Goal: Task Accomplishment & Management: Complete application form

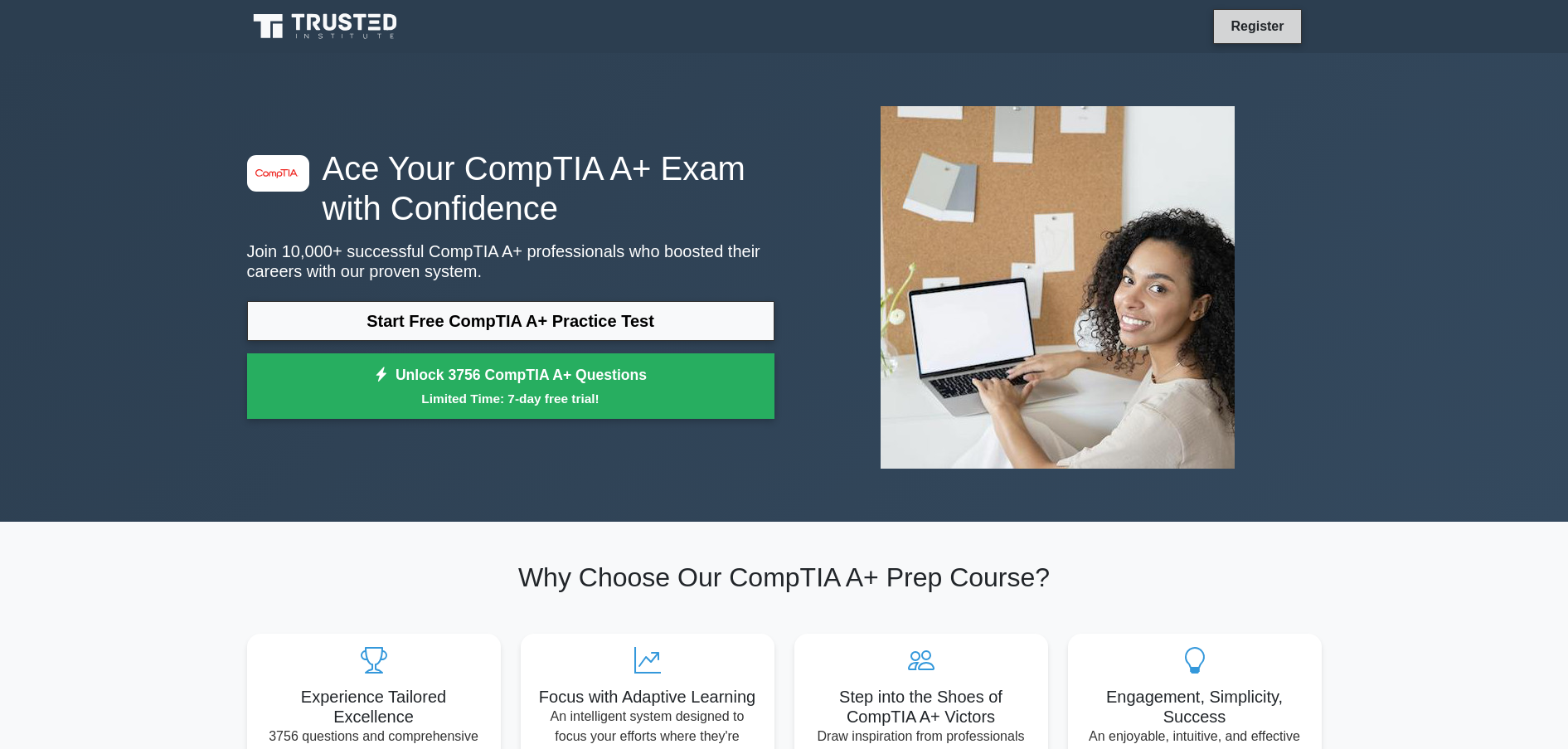
click at [1260, 22] on link "Register" at bounding box center [1257, 26] width 73 height 20
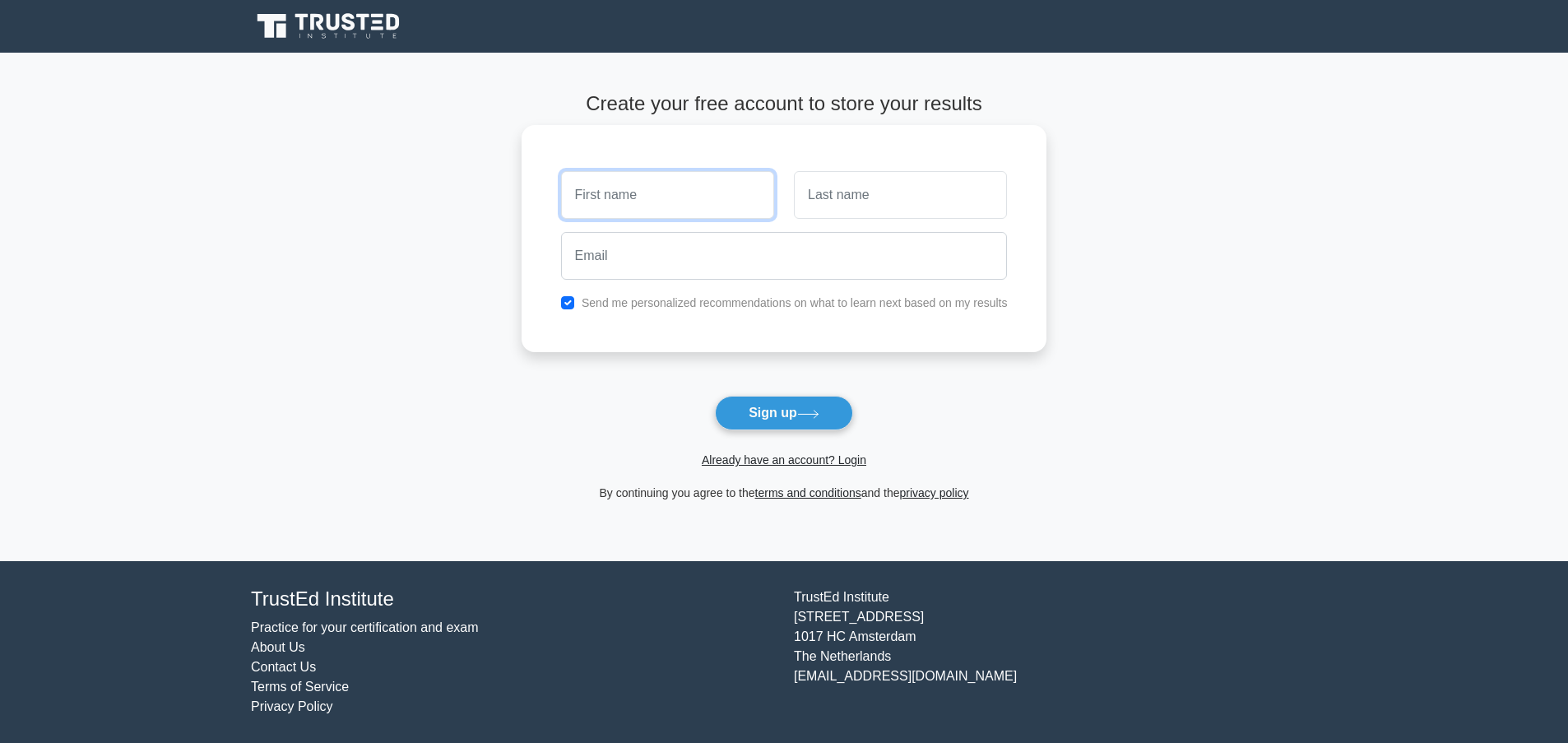
click at [683, 197] on input "text" at bounding box center [667, 195] width 213 height 48
type input "Izzatu"
click at [869, 191] on input "text" at bounding box center [900, 195] width 213 height 48
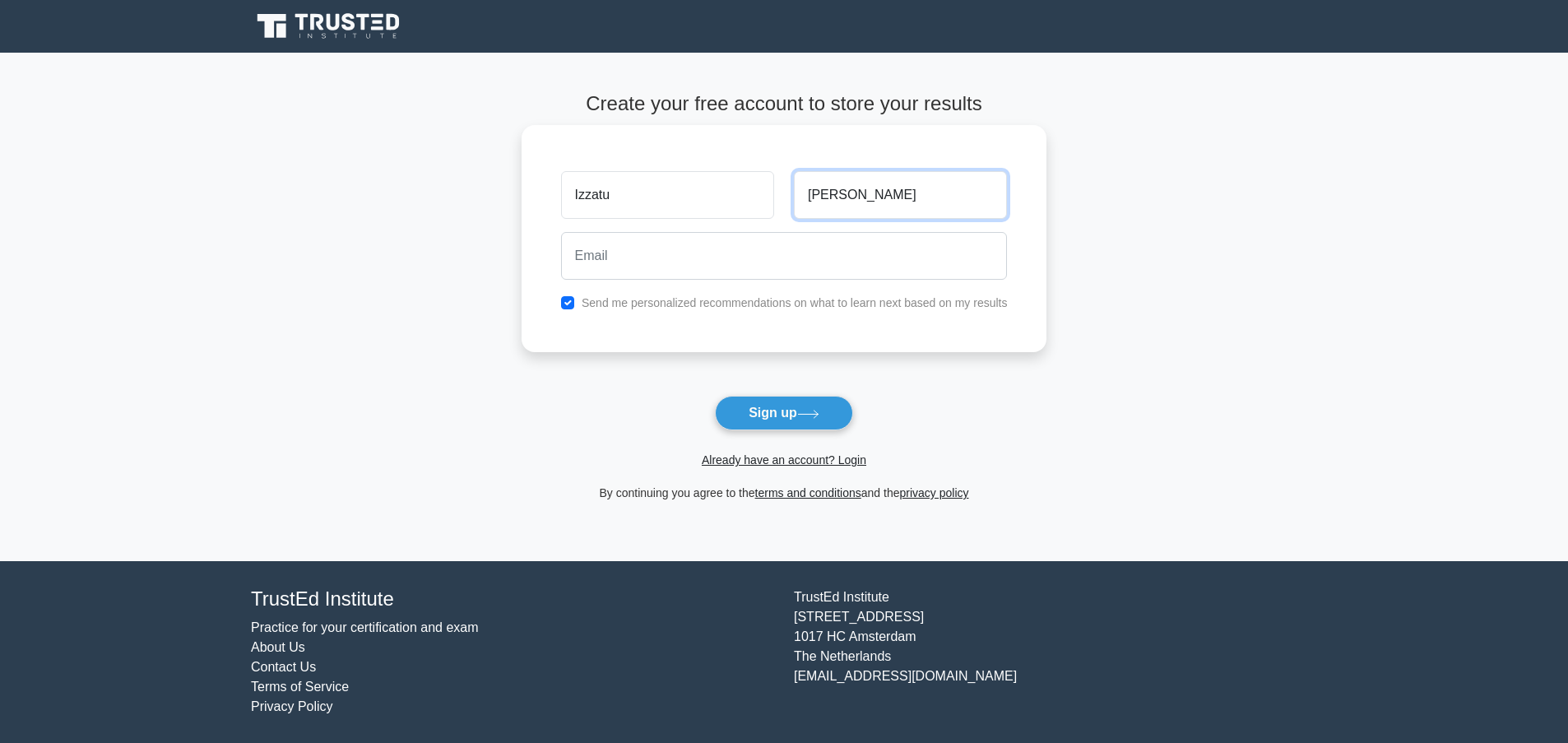
type input "[PERSON_NAME]"
click at [684, 246] on input "email" at bounding box center [784, 255] width 446 height 48
type input "aliyudauda1982@mail.com"
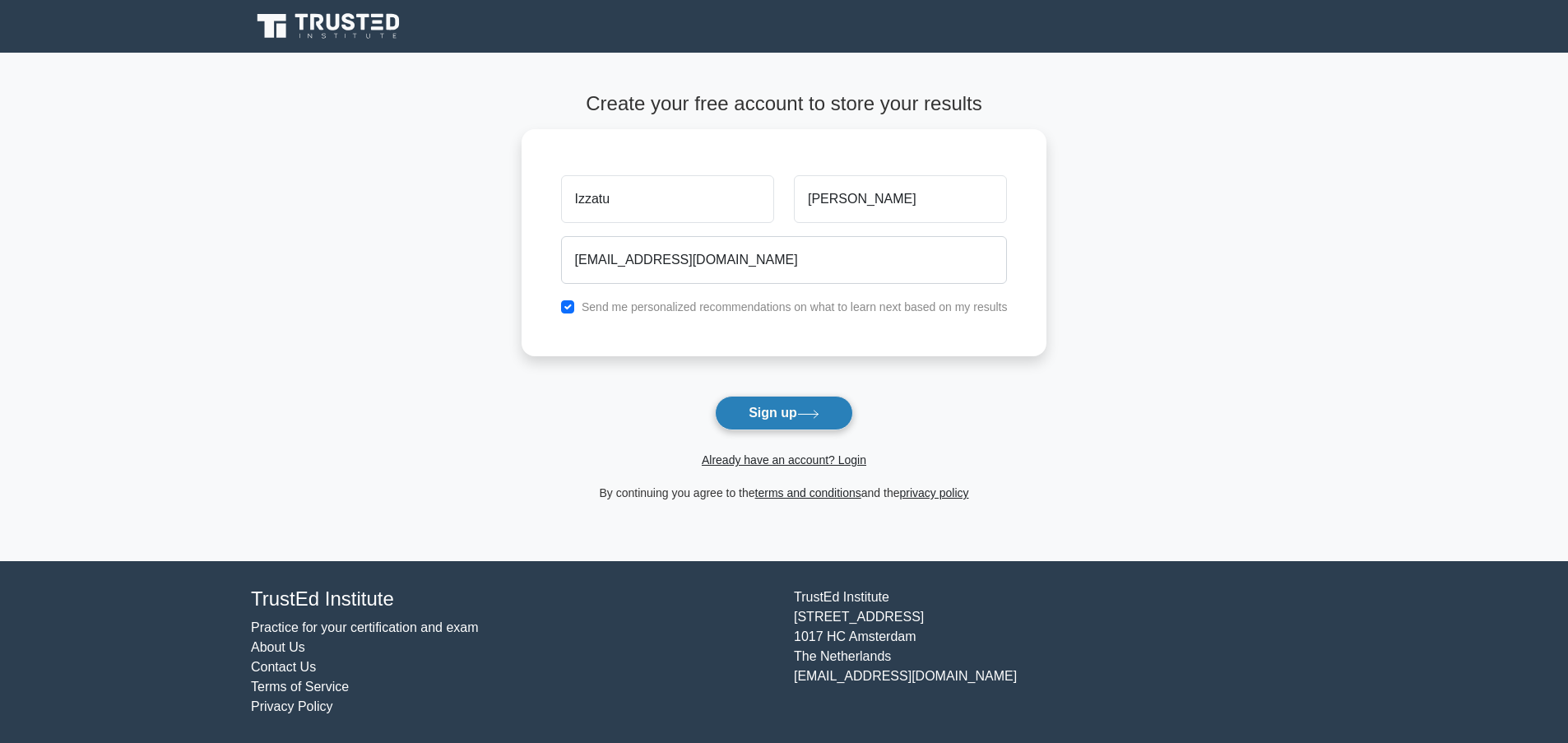
click at [787, 414] on button "Sign up" at bounding box center [784, 413] width 138 height 35
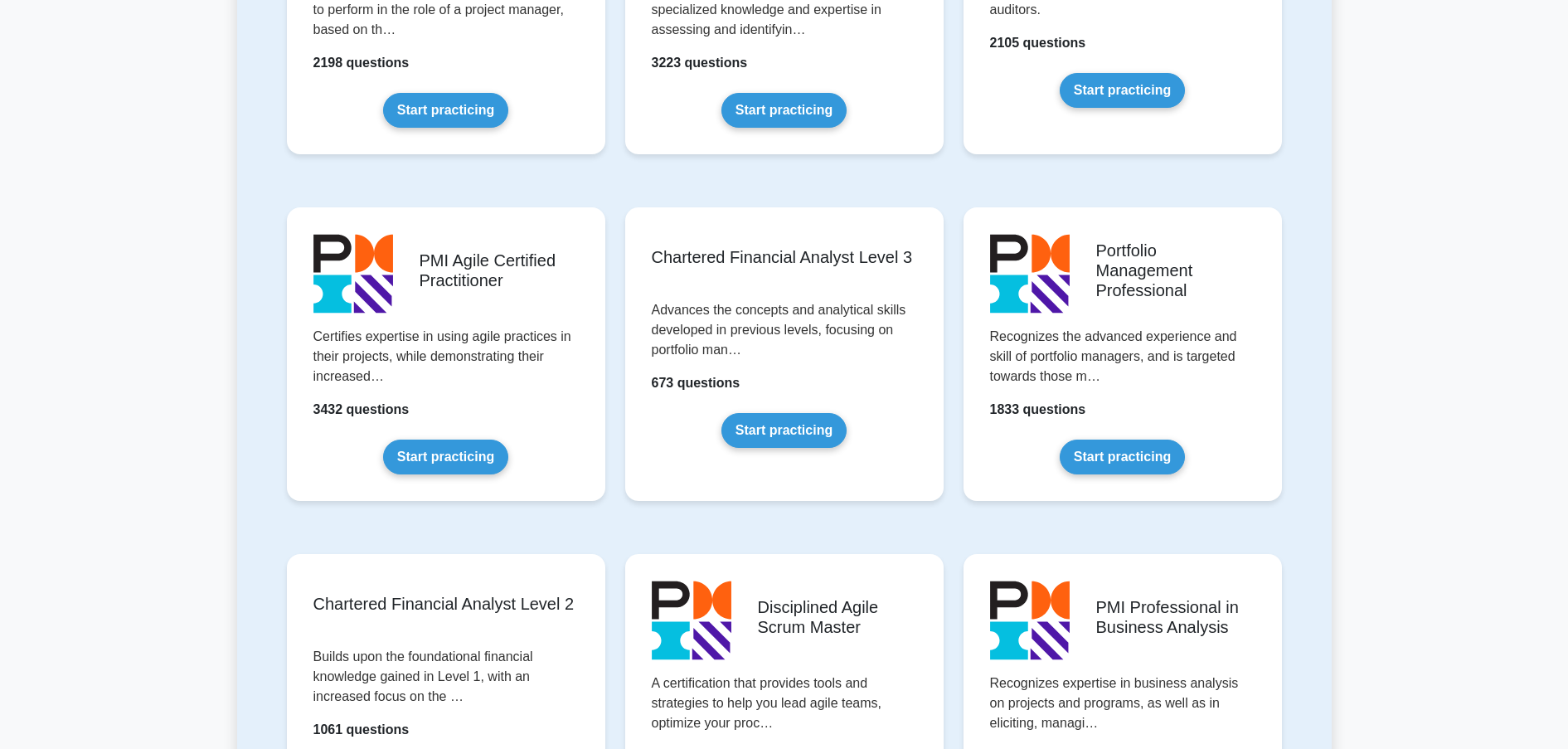
scroll to position [1658, 0]
